Goal: Task Accomplishment & Management: Manage account settings

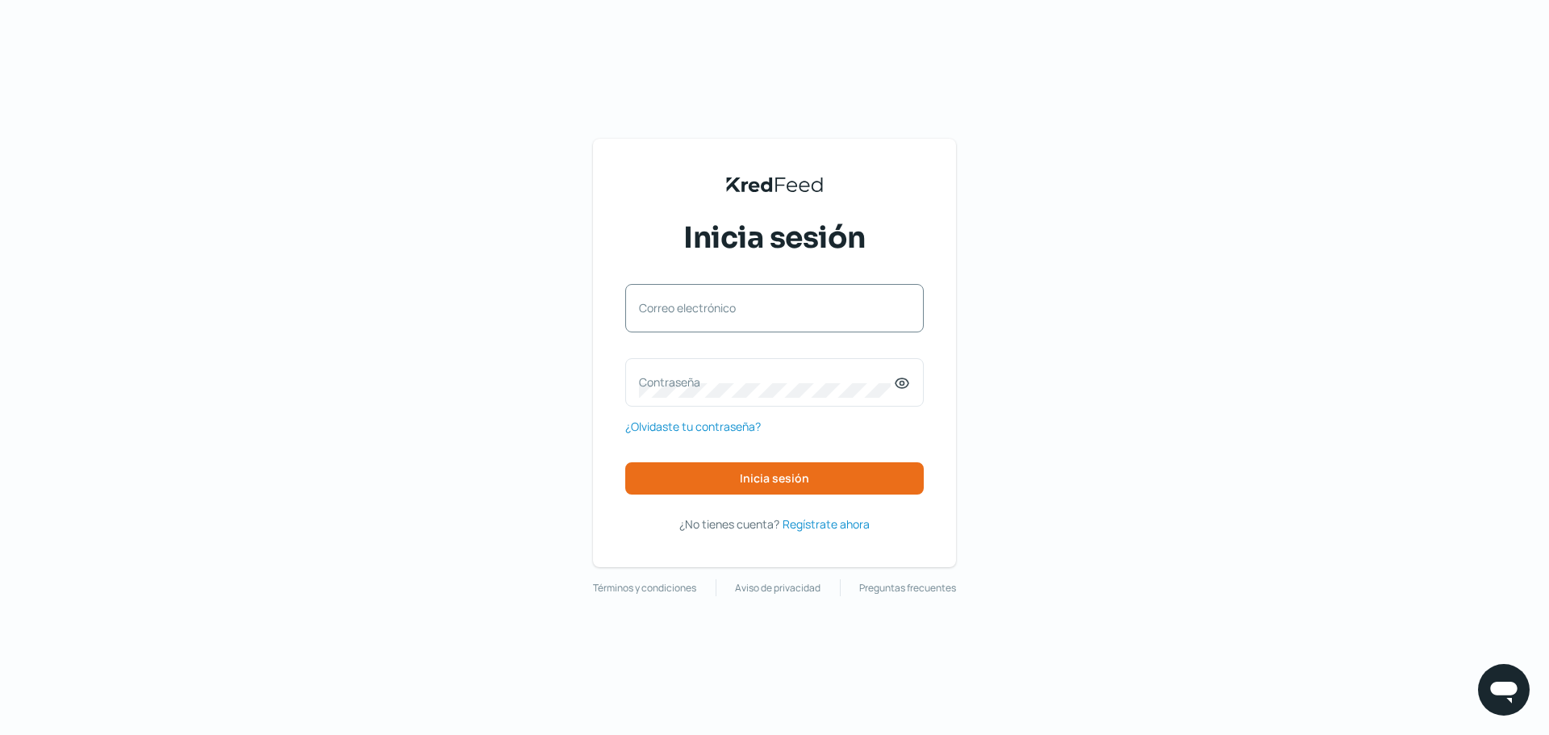
click at [785, 307] on label "Correo electrónico" at bounding box center [766, 307] width 255 height 15
click at [785, 309] on input "Correo electrónico" at bounding box center [774, 316] width 271 height 15
click at [773, 320] on input "Correo electrónico" at bounding box center [774, 316] width 271 height 15
type input "[EMAIL_ADDRESS][DOMAIN_NAME]"
click at [759, 484] on span "Inicia sesión" at bounding box center [774, 478] width 69 height 11
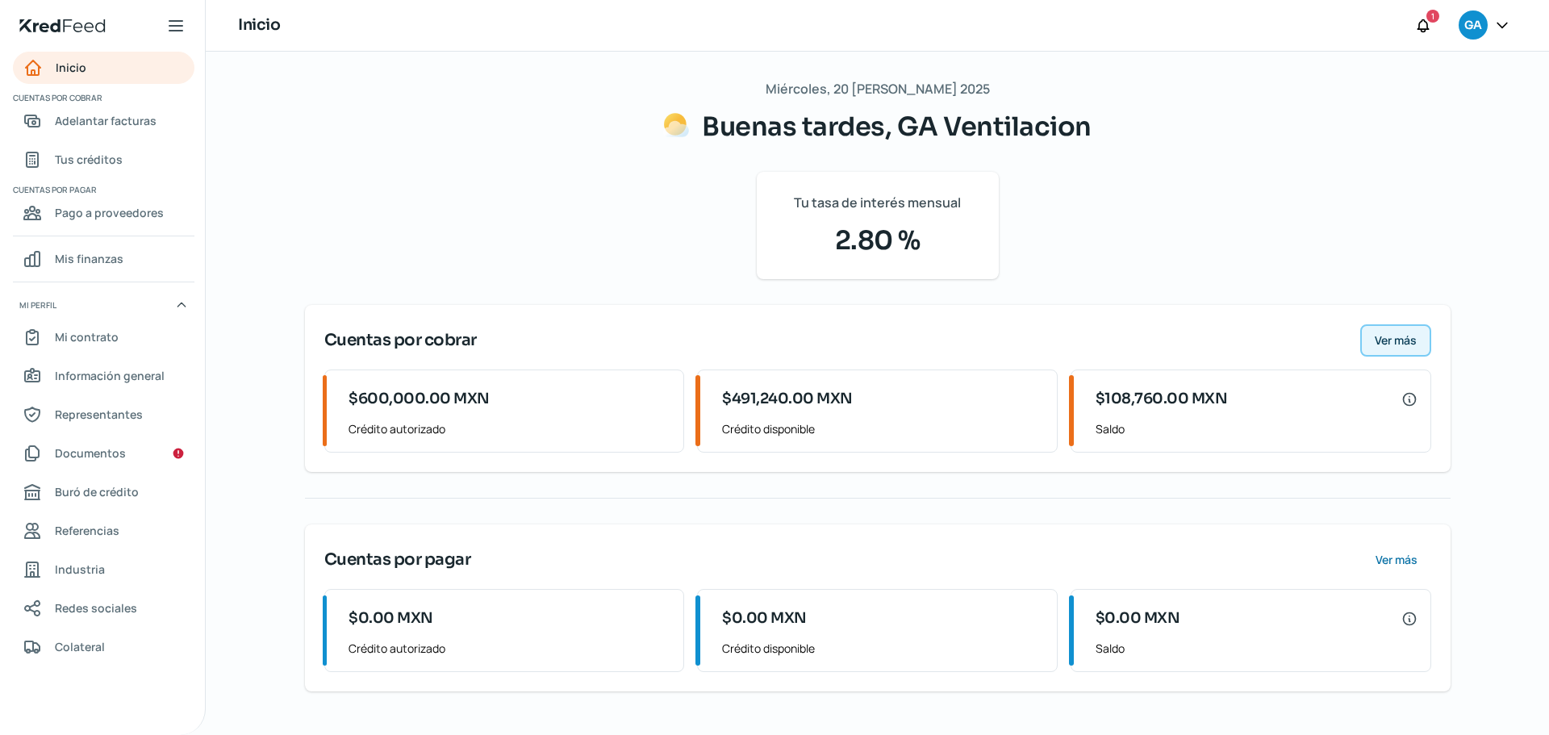
click at [1400, 341] on span "Ver más" at bounding box center [1396, 340] width 42 height 11
